Goal: Information Seeking & Learning: Learn about a topic

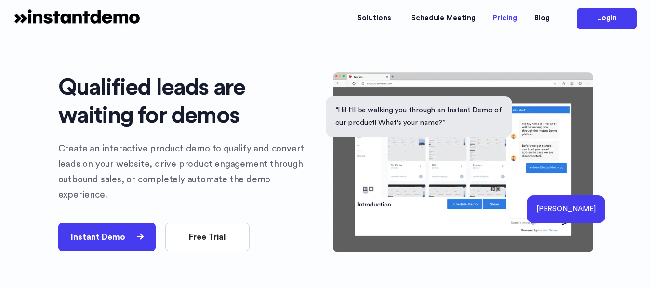
click at [505, 18] on link "Pricing" at bounding box center [504, 18] width 41 height 28
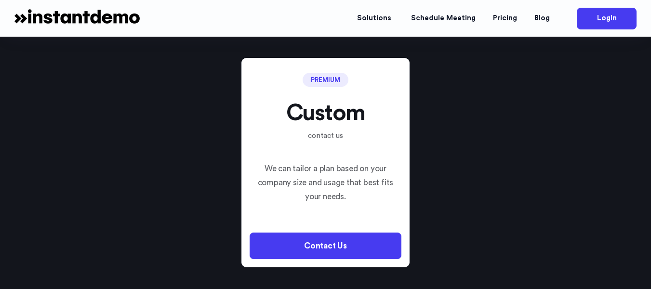
scroll to position [1595, 0]
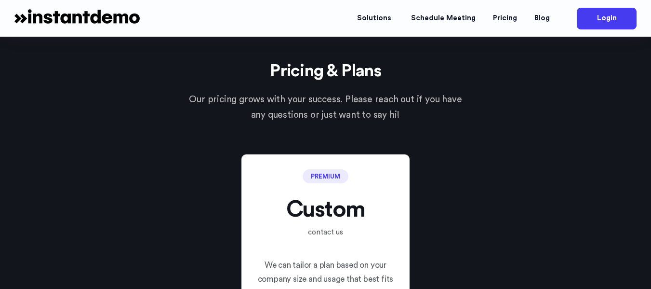
click at [80, 17] on img at bounding box center [76, 18] width 125 height 29
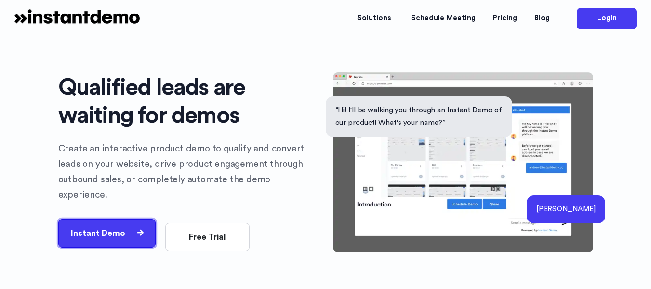
click at [108, 225] on button "Instant Demo" at bounding box center [107, 233] width 98 height 28
click at [114, 225] on button "Instant Demo" at bounding box center [107, 233] width 98 height 28
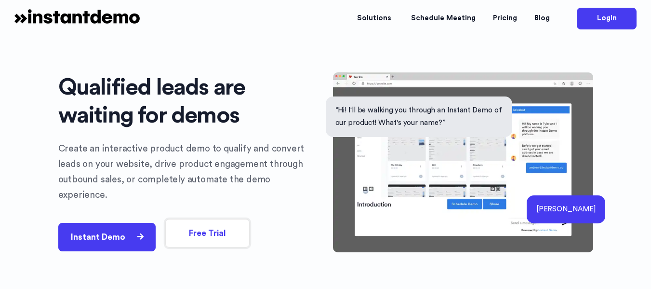
click at [193, 223] on button "Free Trial" at bounding box center [207, 233] width 84 height 28
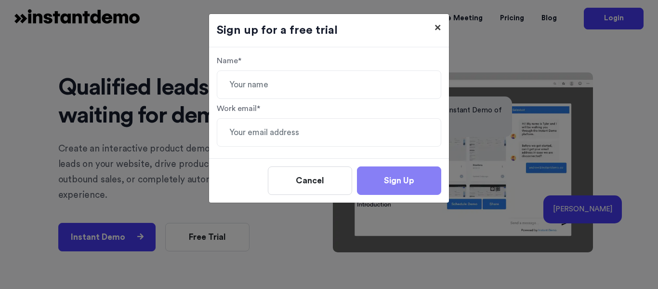
click at [439, 25] on span "×" at bounding box center [438, 28] width 7 height 12
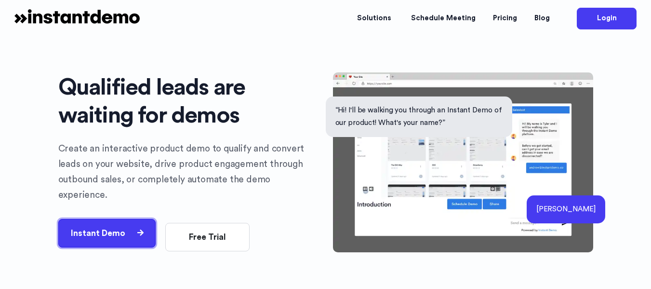
click at [102, 223] on button "Instant Demo" at bounding box center [107, 233] width 98 height 28
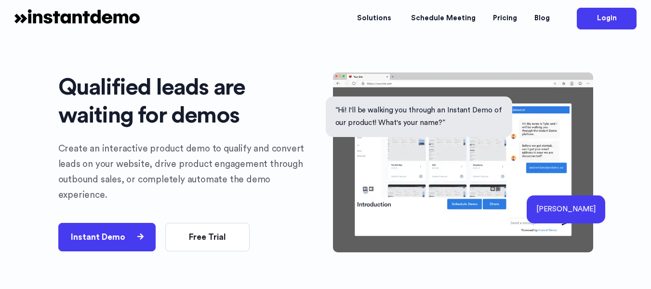
click at [596, 203] on p "[PERSON_NAME]" at bounding box center [565, 209] width 59 height 13
click at [418, 123] on p "“Hi! I'll be walking you through an Instant Demo of our product! What's your na…" at bounding box center [419, 116] width 168 height 25
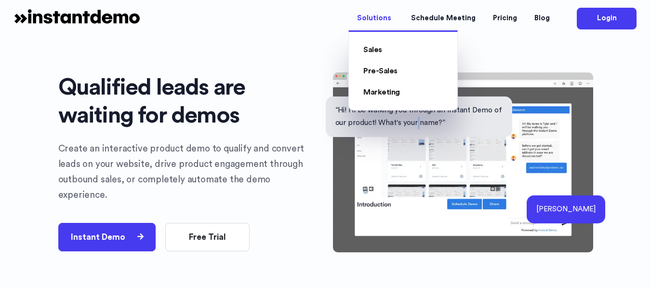
click at [387, 18] on link "Solutions" at bounding box center [376, 18] width 54 height 28
click at [386, 92] on link "Marketing" at bounding box center [381, 92] width 37 height 8
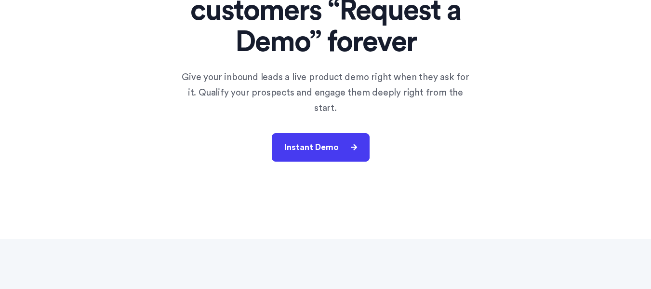
scroll to position [145, 0]
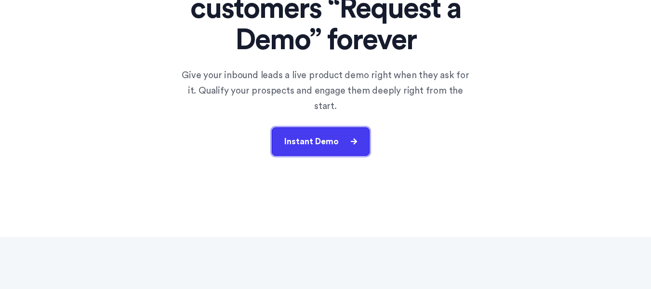
click at [310, 127] on button "Instant Demo" at bounding box center [321, 141] width 98 height 28
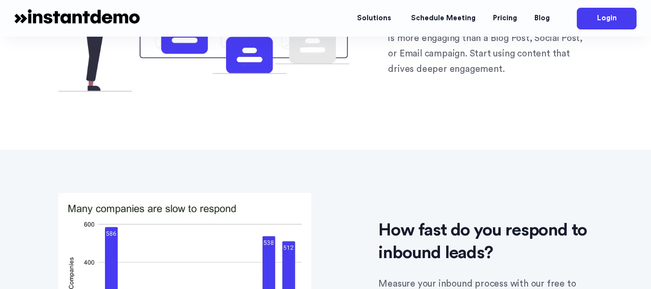
scroll to position [1398, 0]
